Goal: Transaction & Acquisition: Purchase product/service

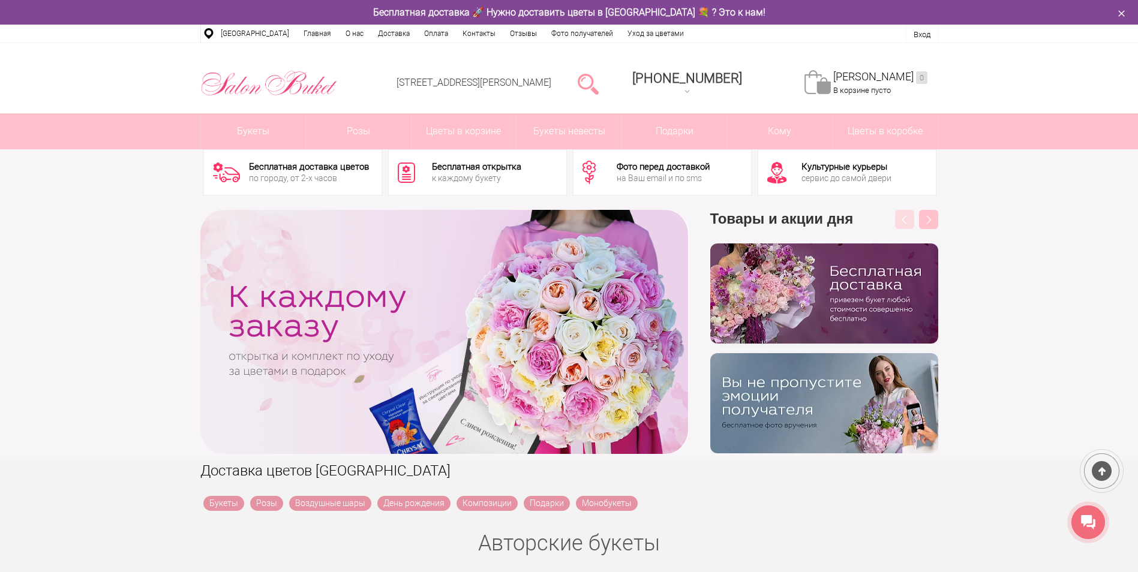
scroll to position [180, 0]
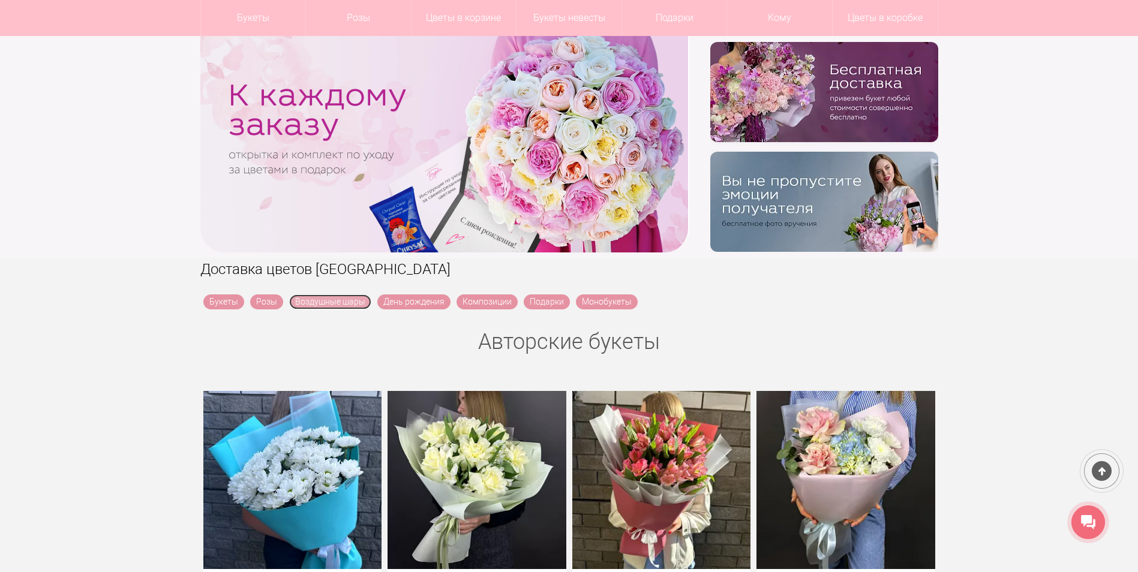
click at [334, 300] on link "Воздушные шары" at bounding box center [330, 301] width 82 height 15
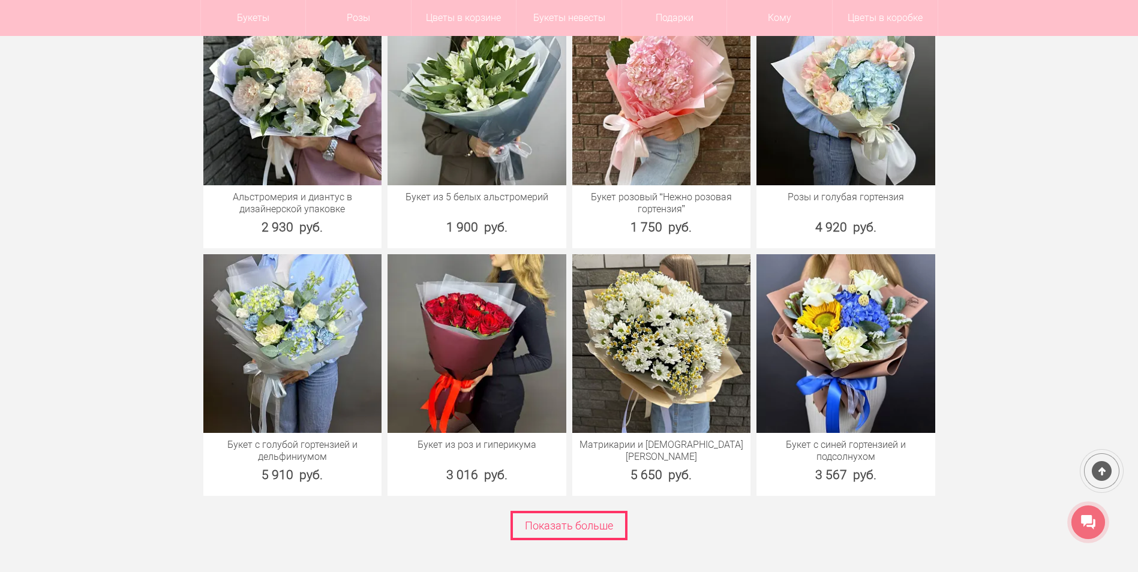
scroll to position [1581, 0]
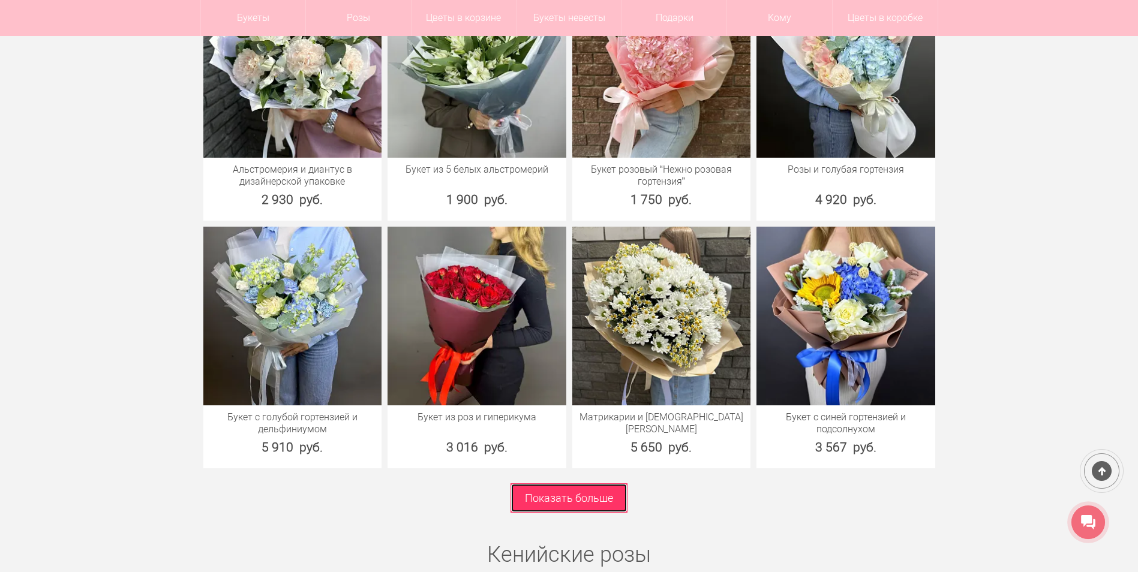
click at [533, 488] on link "Показать больше" at bounding box center [568, 497] width 117 height 29
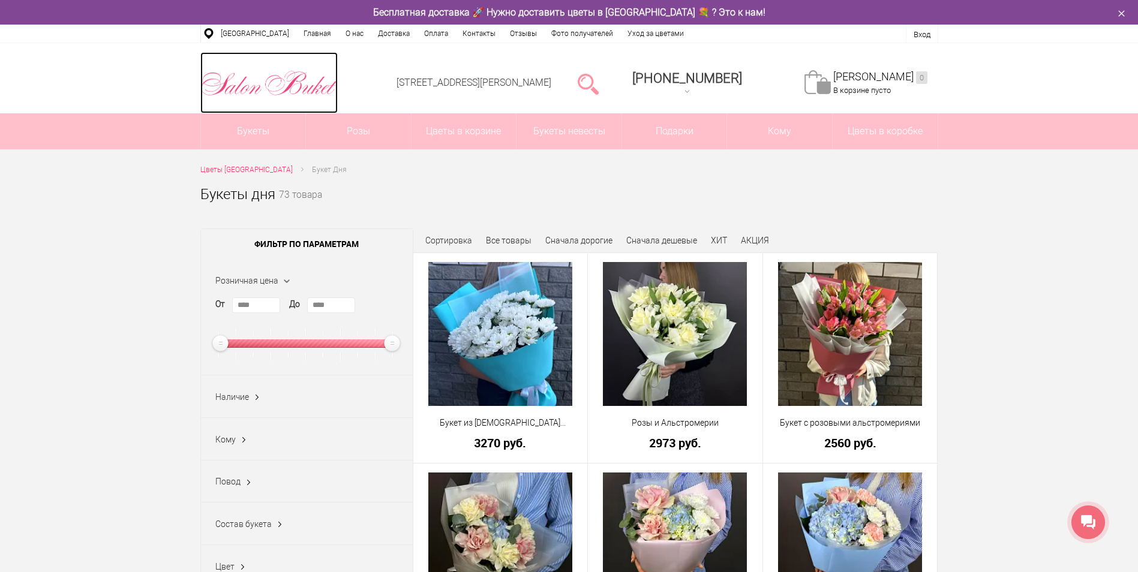
click at [256, 87] on img at bounding box center [268, 83] width 137 height 31
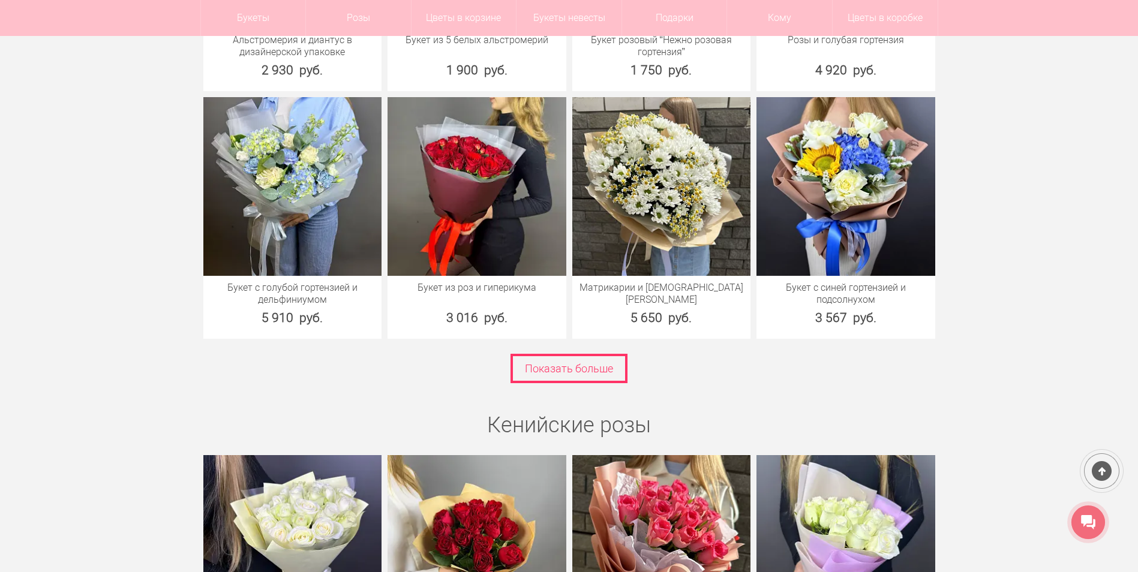
scroll to position [1739, 0]
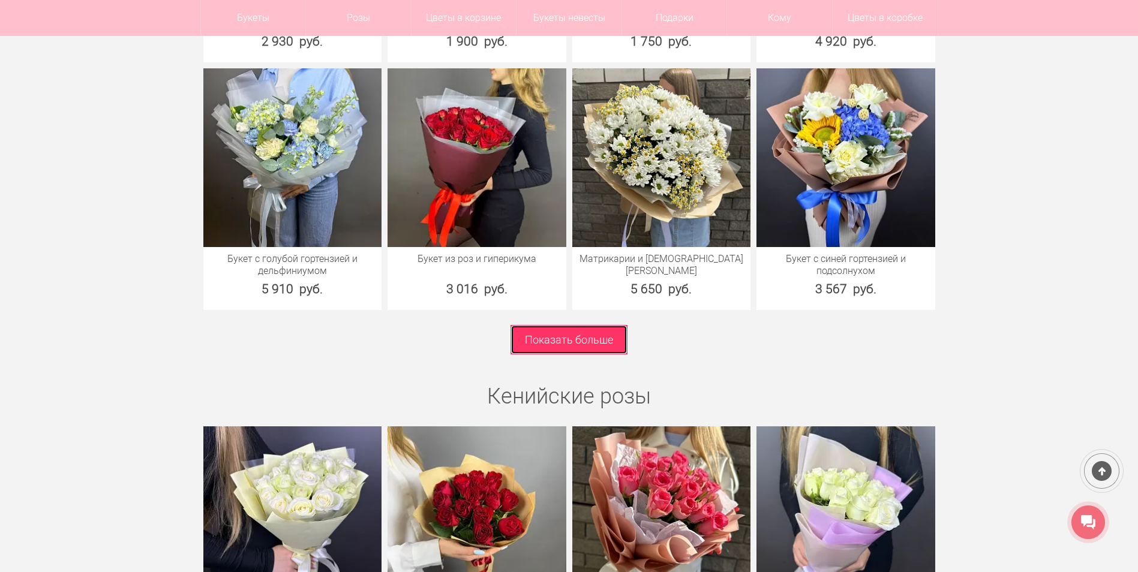
click at [540, 335] on link "Показать больше" at bounding box center [568, 339] width 117 height 29
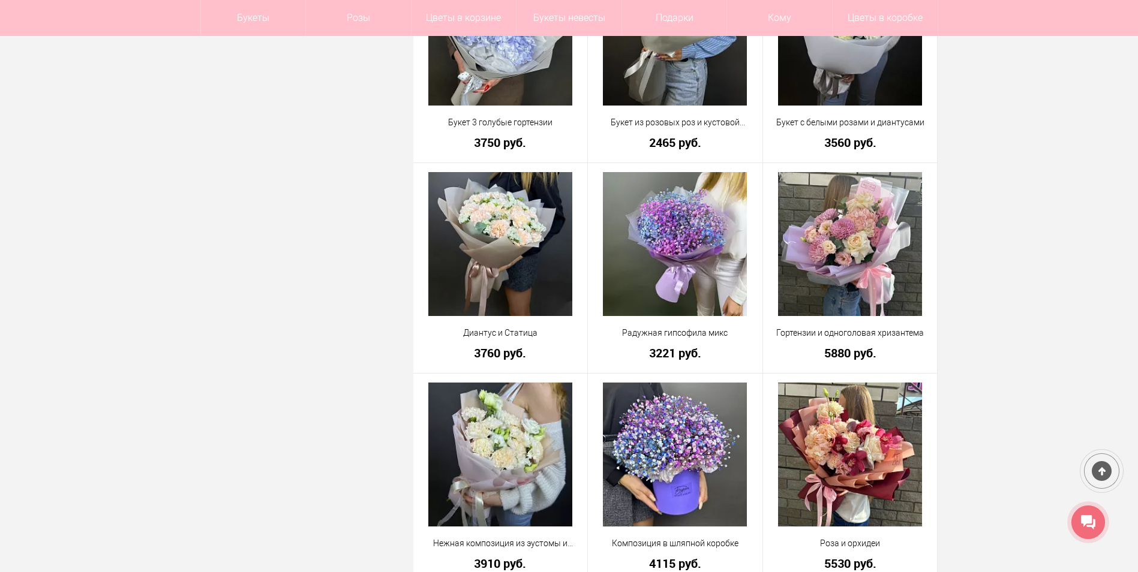
scroll to position [2579, 0]
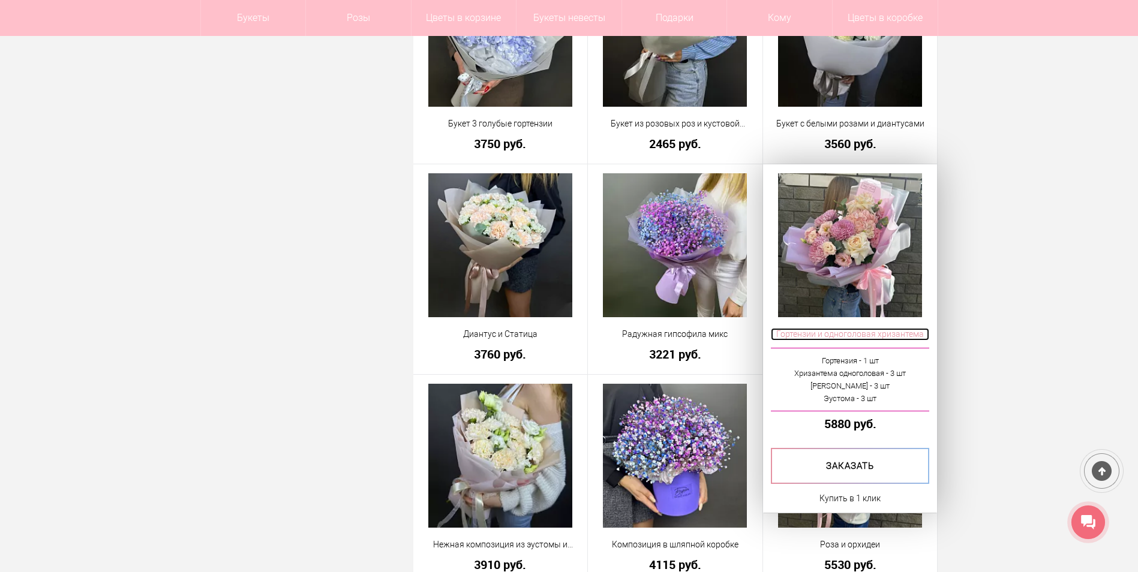
click at [805, 336] on span "Гортензии и одноголовая хризантема" at bounding box center [850, 334] width 159 height 13
